Goal: Task Accomplishment & Management: Manage account settings

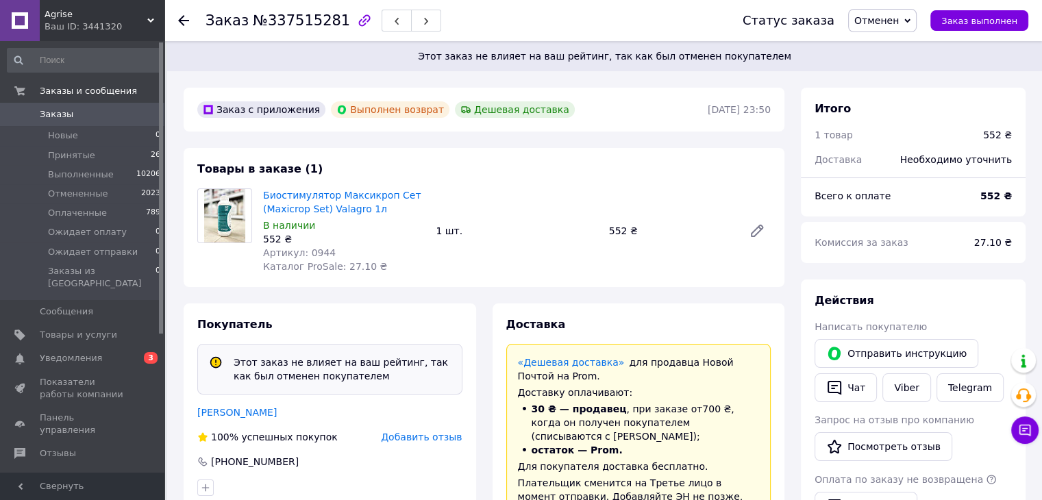
click at [518, 262] on div "Биостимулятор Максикроп Сет (Maxicrop Set) Valagro 1л В наличии 552 ₴ Артикул: …" at bounding box center [517, 231] width 519 height 90
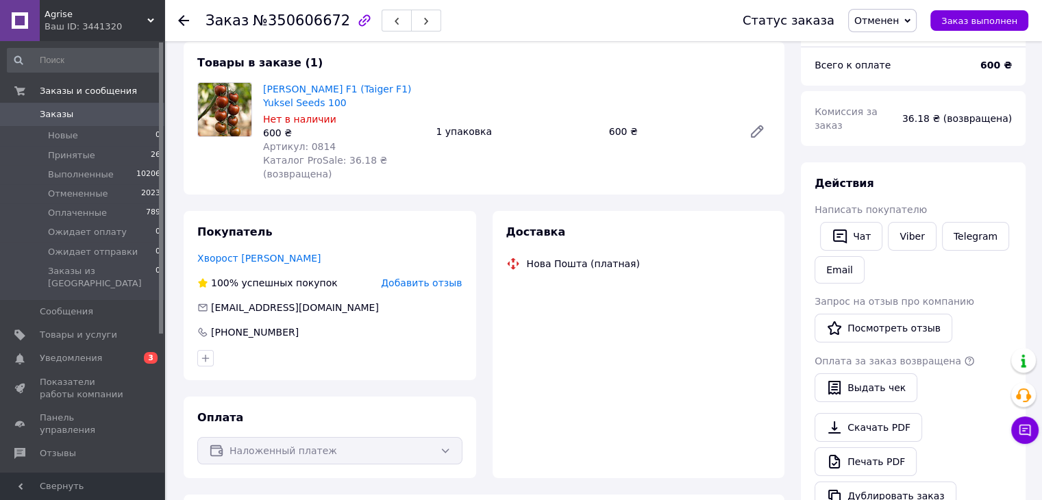
scroll to position [126, 0]
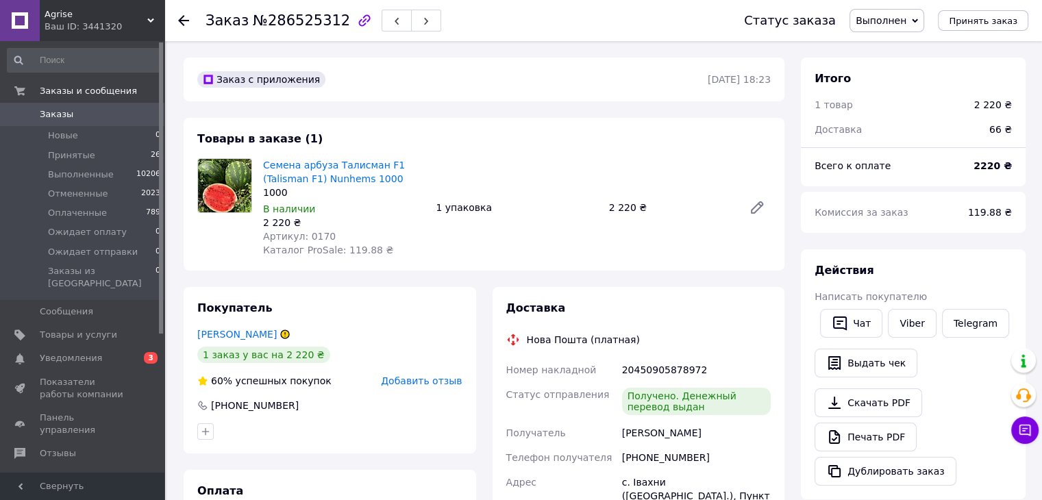
click at [281, 334] on icon at bounding box center [285, 334] width 8 height 8
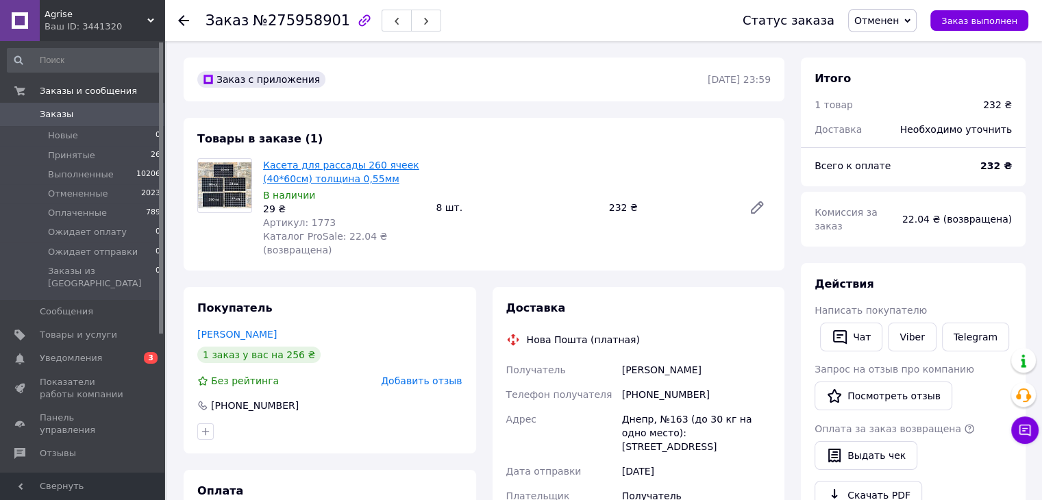
click at [328, 168] on link "Касета для рассады 260 ячеек (40*60см) толщина 0,55мм" at bounding box center [341, 172] width 156 height 25
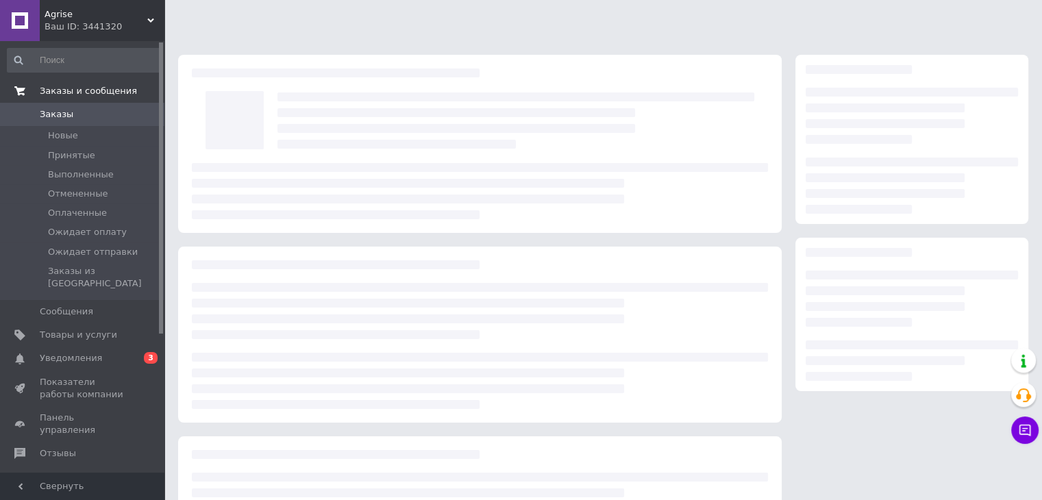
click at [86, 97] on link "Заказы и сообщения" at bounding box center [84, 90] width 169 height 23
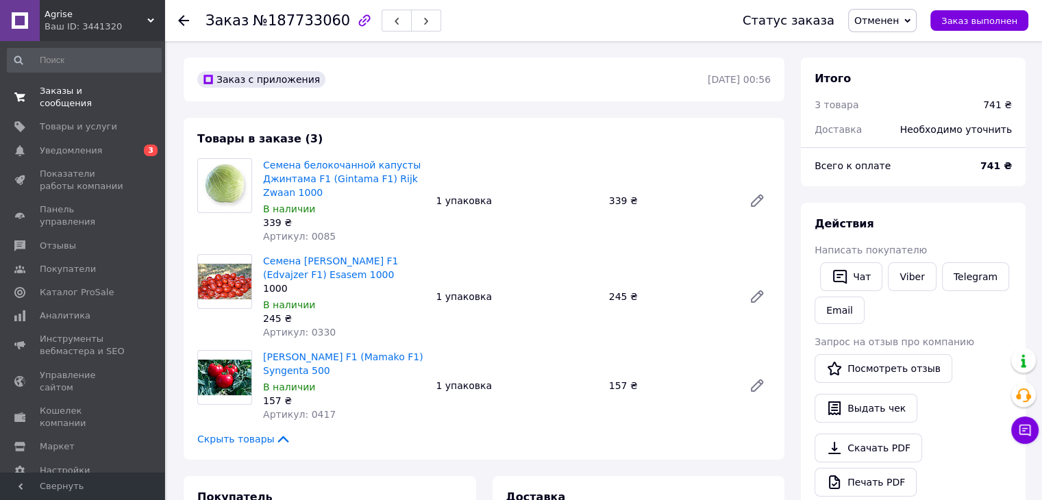
click at [86, 90] on span "Заказы и сообщения" at bounding box center [83, 97] width 87 height 25
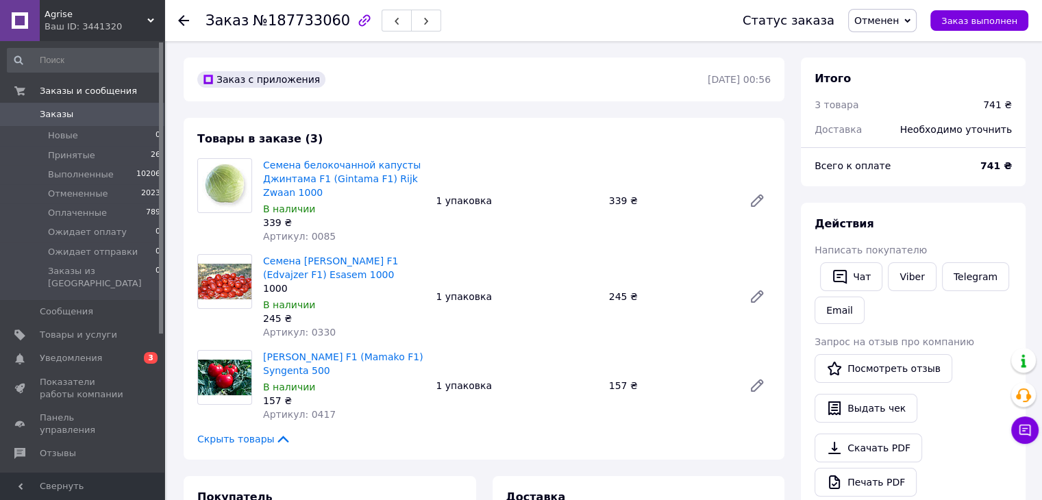
click at [95, 121] on link "Заказы 0" at bounding box center [84, 114] width 169 height 23
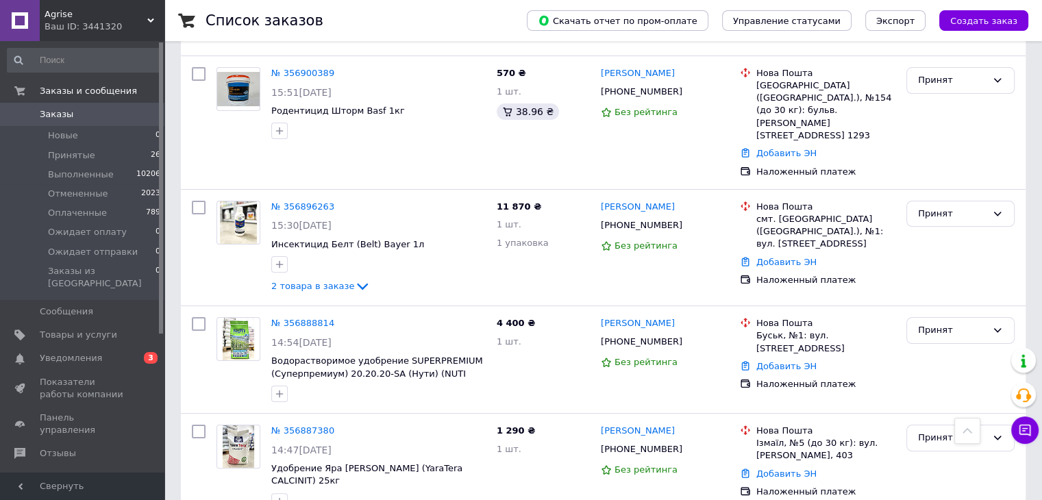
scroll to position [206, 0]
